Goal: Find specific page/section: Find specific page/section

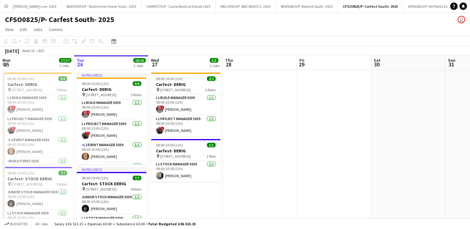
drag, startPoint x: 171, startPoint y: 52, endPoint x: 200, endPoint y: 50, distance: 28.6
click at [181, 52] on div "[DATE] Week 35 • BST" at bounding box center [235, 51] width 470 height 9
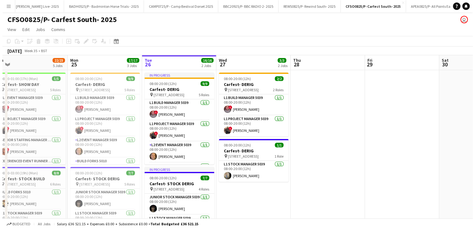
scroll to position [0, 157]
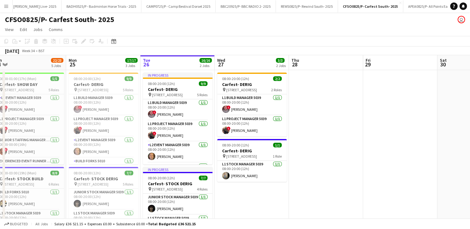
drag, startPoint x: 119, startPoint y: 68, endPoint x: 185, endPoint y: 60, distance: 66.6
click at [9, 9] on button "Menu" at bounding box center [6, 6] width 12 height 12
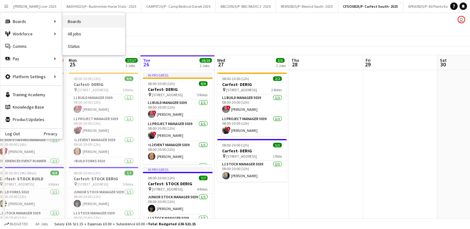
click at [79, 19] on link "Boards" at bounding box center [94, 21] width 62 height 12
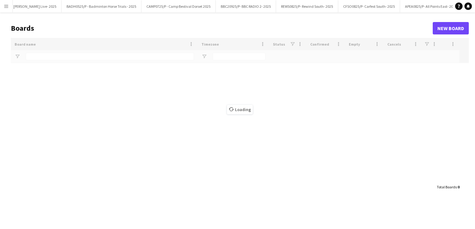
type input "***"
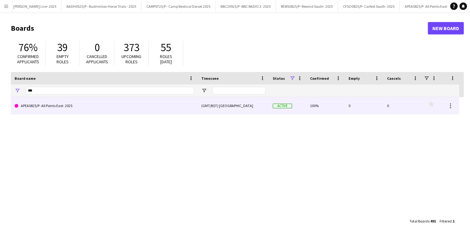
click at [84, 105] on link "APEA0825/P- All Points East- 2025" at bounding box center [104, 105] width 179 height 17
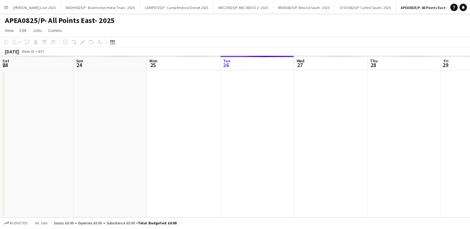
scroll to position [0, 148]
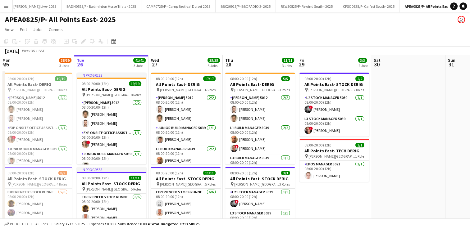
click at [84, 105] on app-card-role "[PERSON_NAME] 5012 [DATE] 08:00-20:00 (12h) [PERSON_NAME] [PERSON_NAME]" at bounding box center [112, 114] width 70 height 30
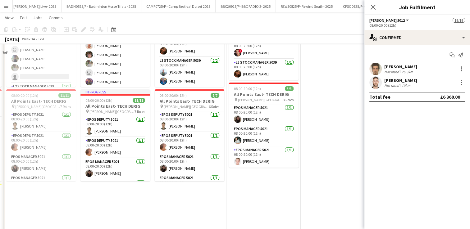
scroll to position [0, 0]
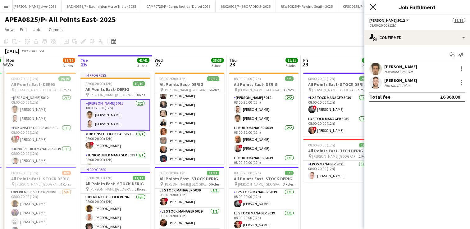
click at [374, 6] on icon "Close pop-in" at bounding box center [373, 7] width 6 height 6
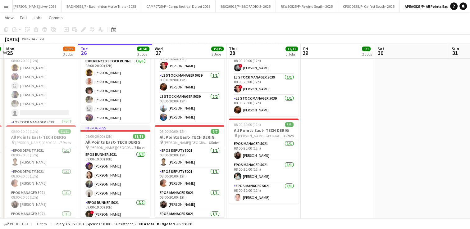
scroll to position [118, 0]
